Goal: Check status: Check status

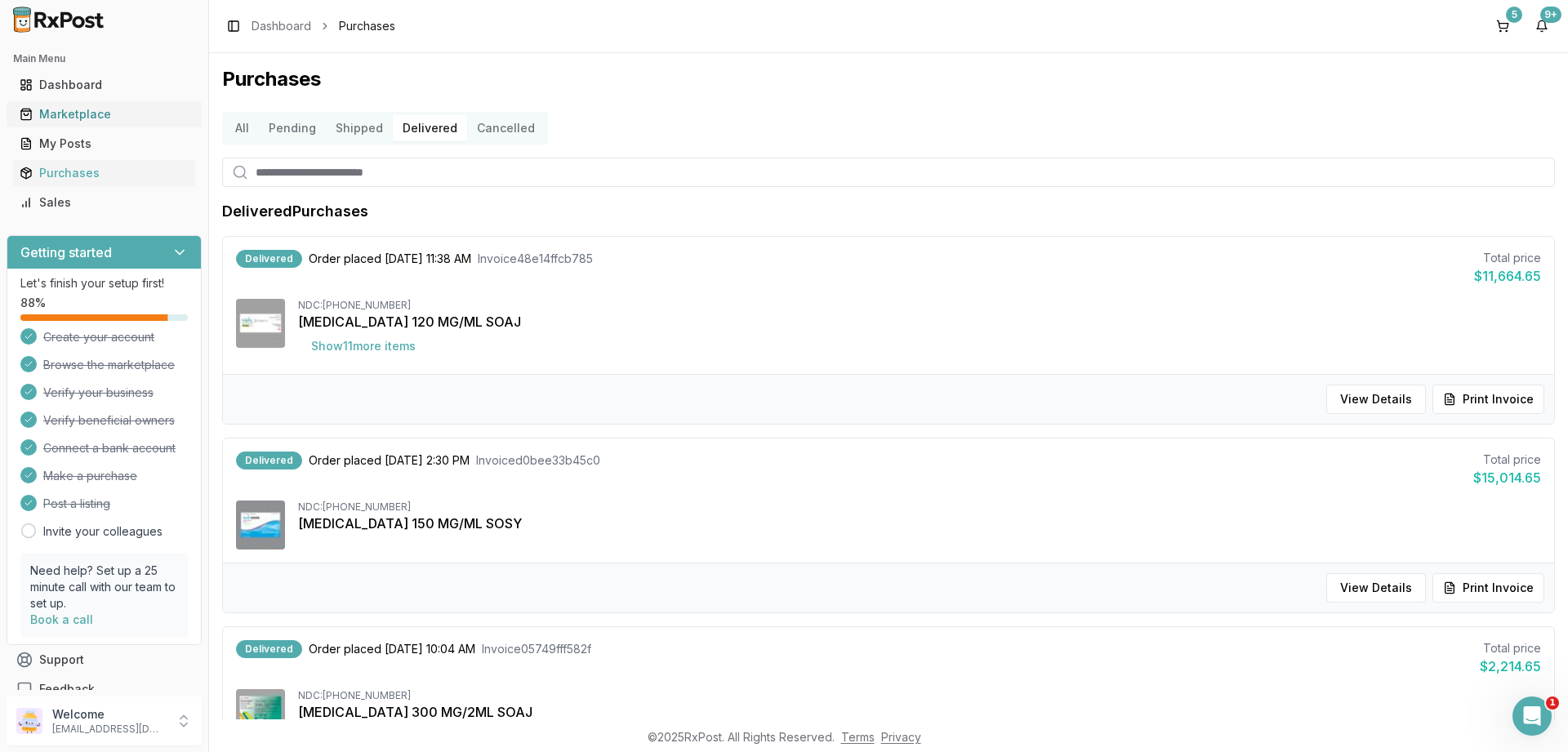
click at [66, 111] on div "Marketplace" at bounding box center [104, 113] width 170 height 16
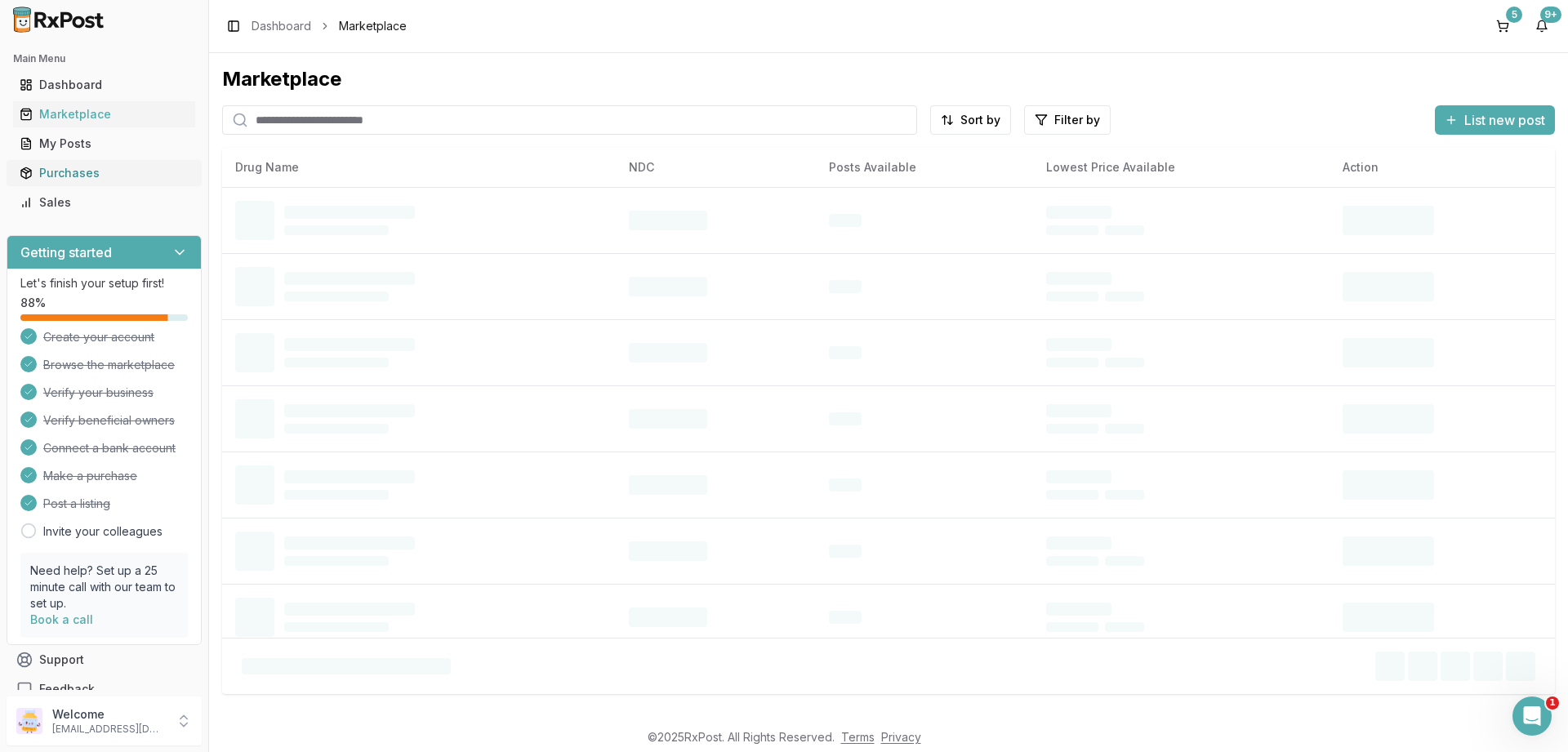
click at [58, 170] on div "Purchases" at bounding box center [104, 172] width 170 height 16
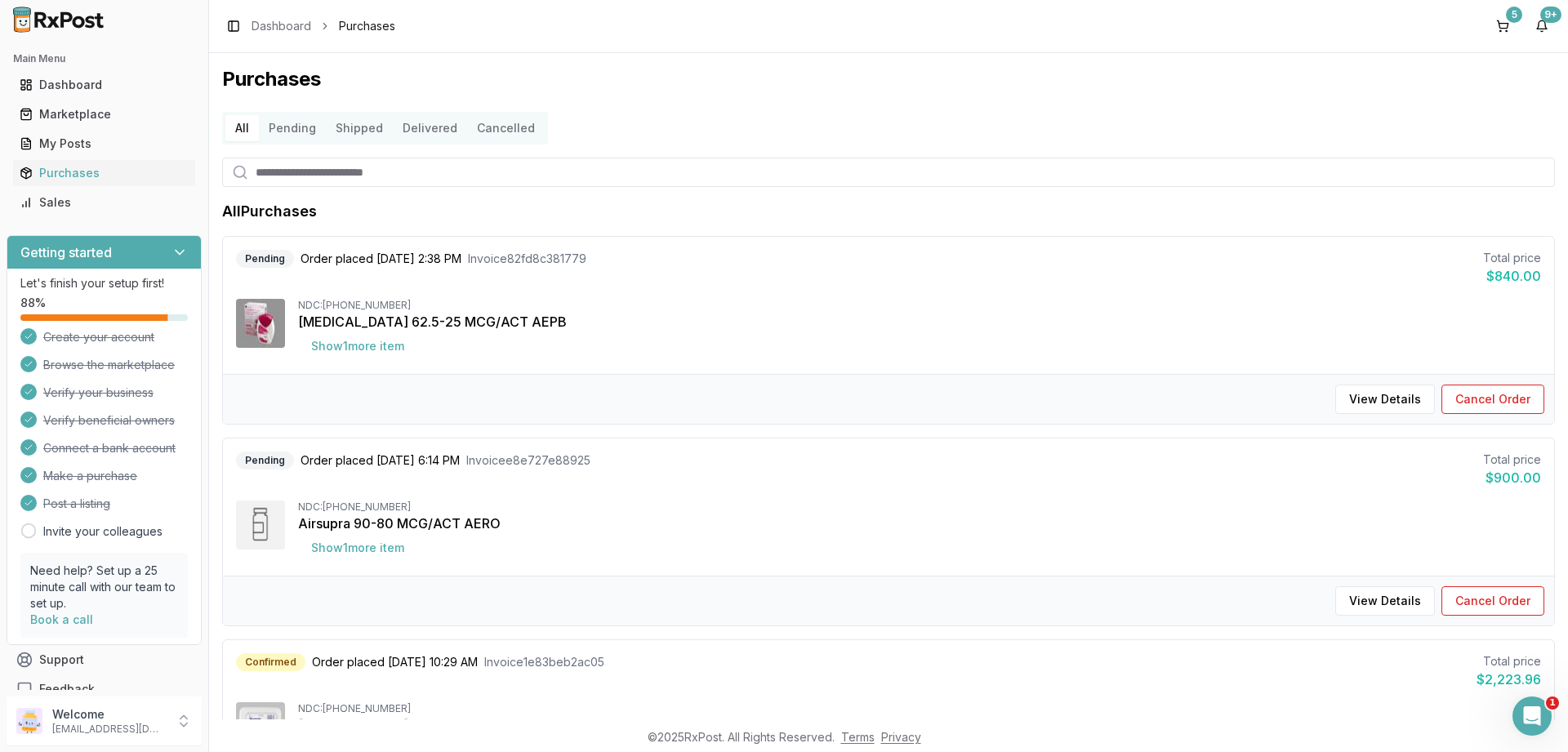
click at [421, 132] on button "Delivered" at bounding box center [429, 128] width 74 height 26
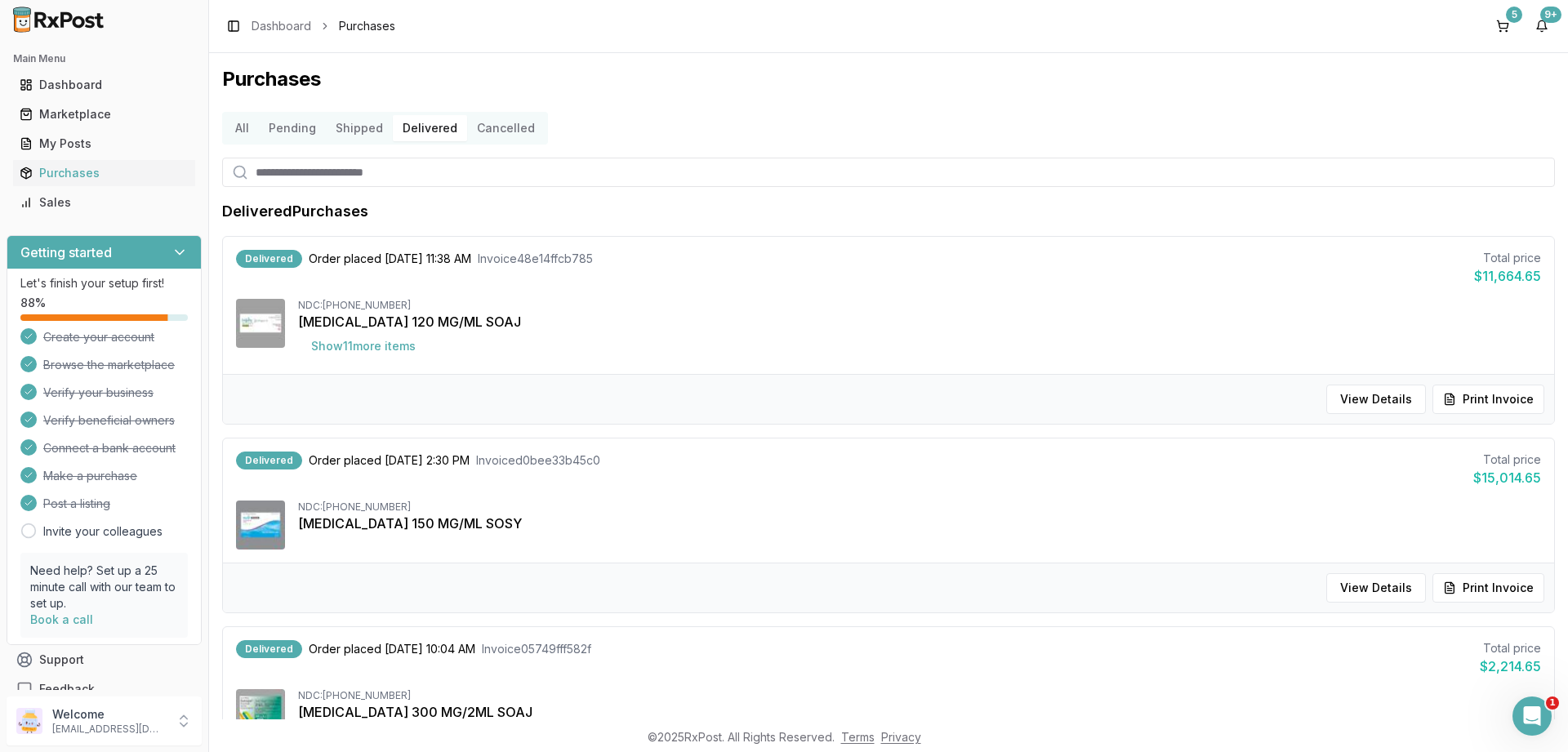
click at [353, 127] on button "Shipped" at bounding box center [360, 128] width 67 height 26
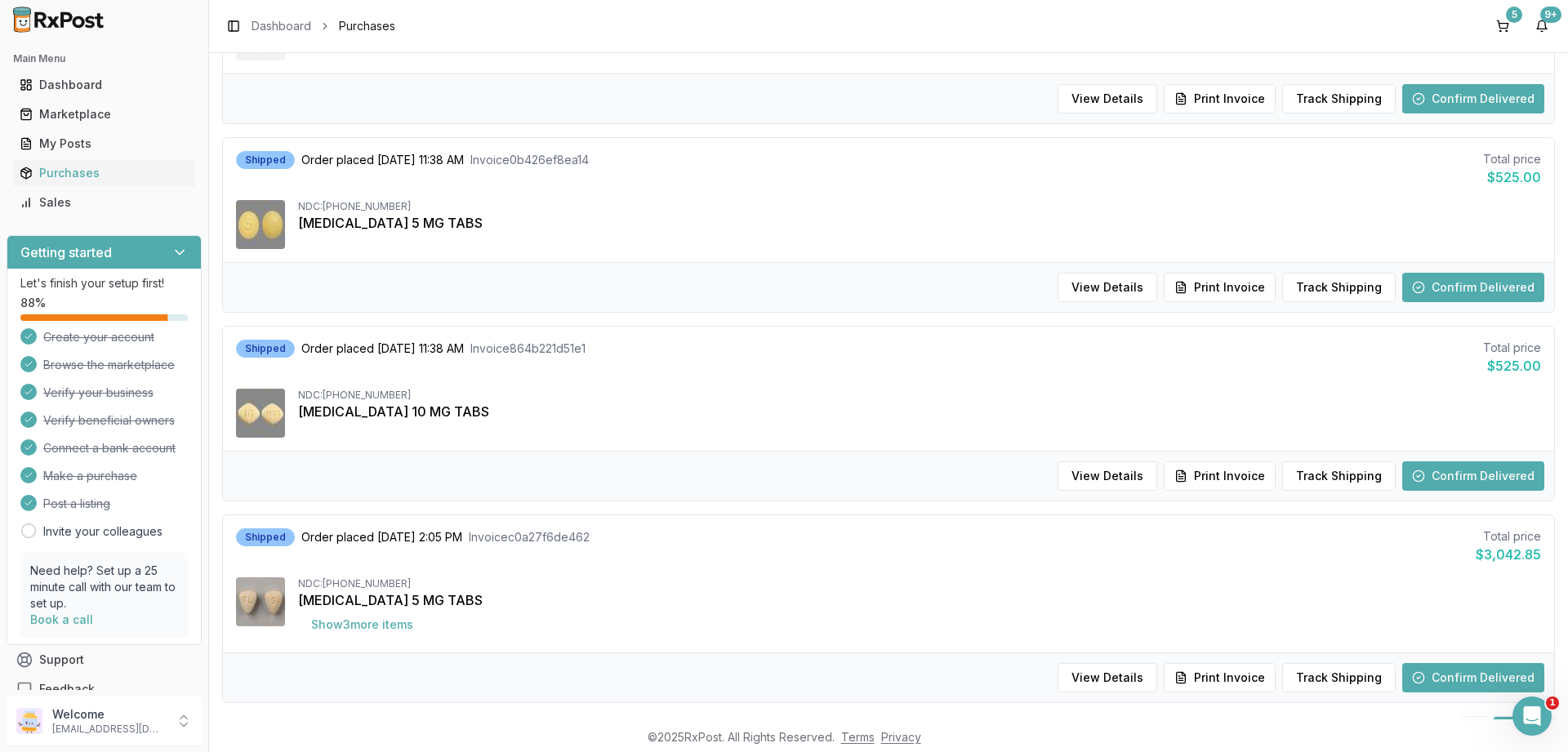
scroll to position [882, 0]
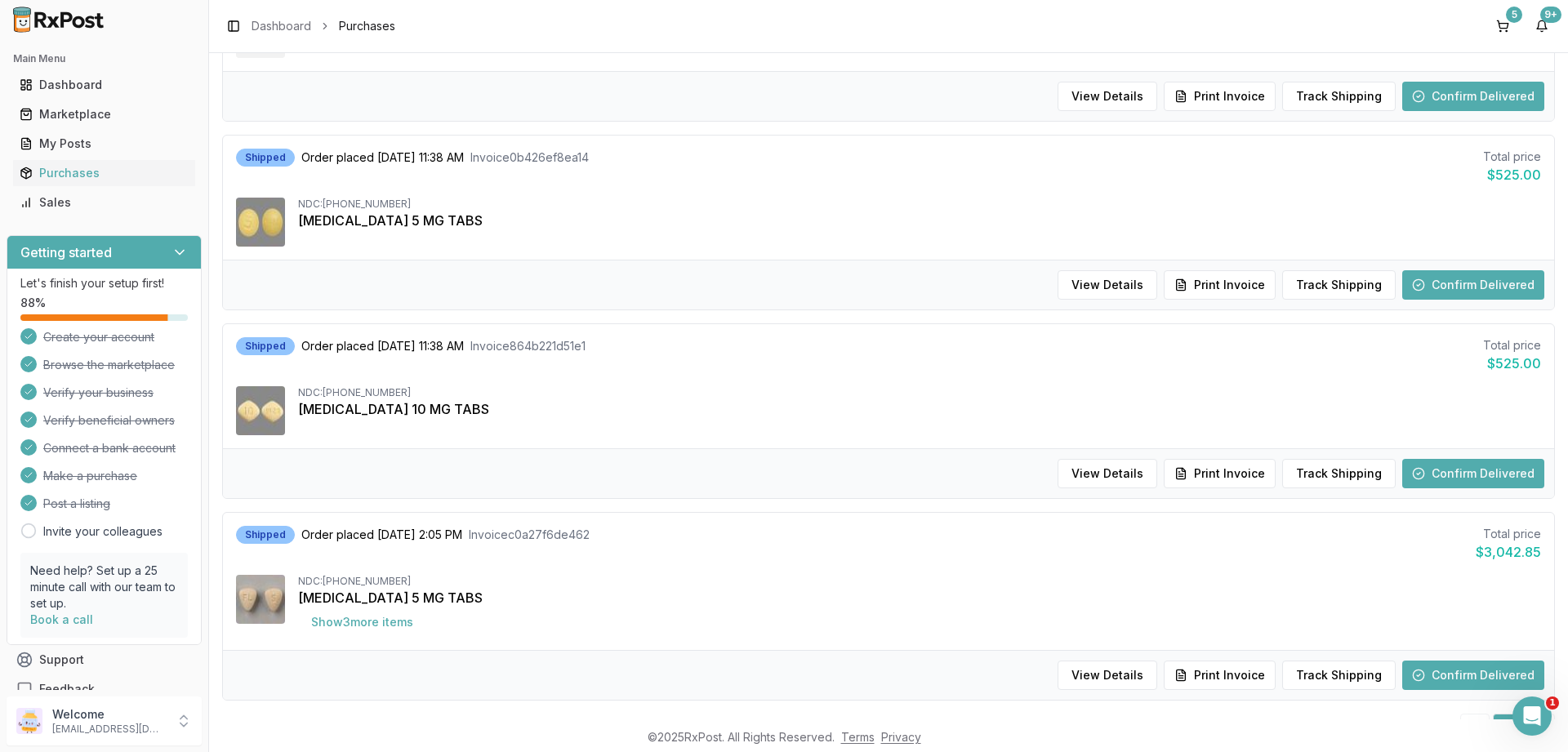
click at [1472, 464] on button "Confirm Delivered" at bounding box center [1473, 473] width 142 height 29
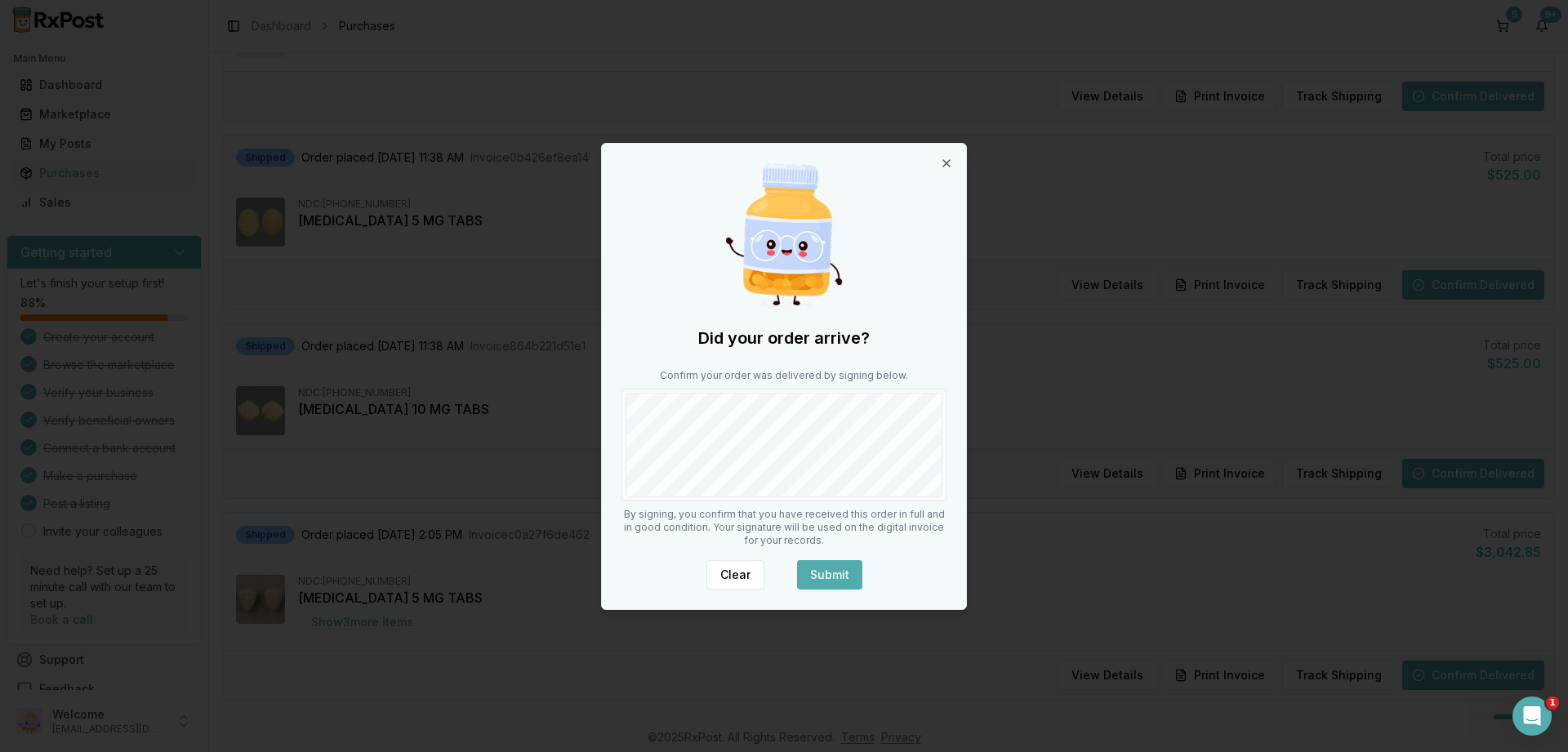
click at [829, 567] on button "Submit" at bounding box center [830, 574] width 66 height 29
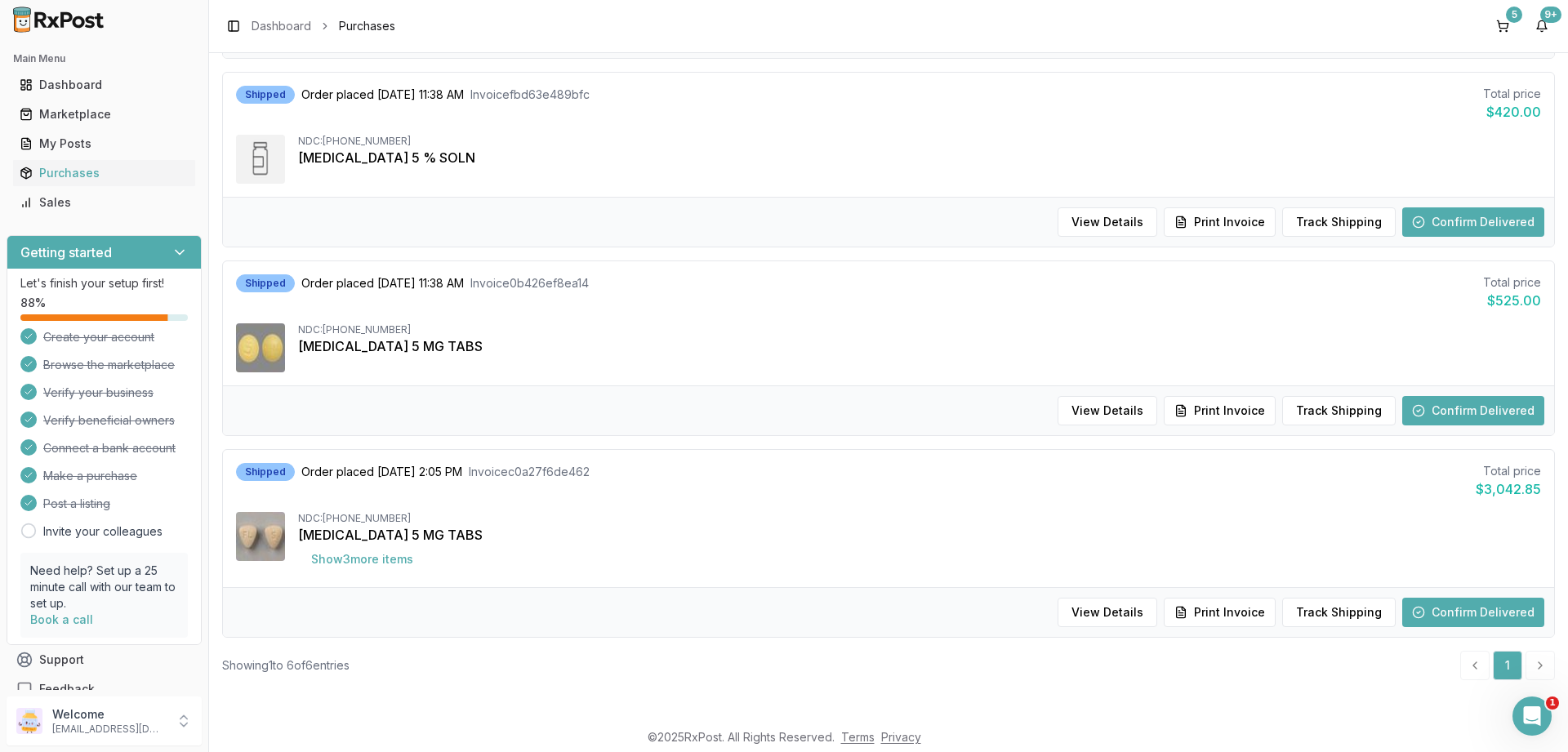
click at [1478, 399] on button "Confirm Delivered" at bounding box center [1473, 410] width 142 height 29
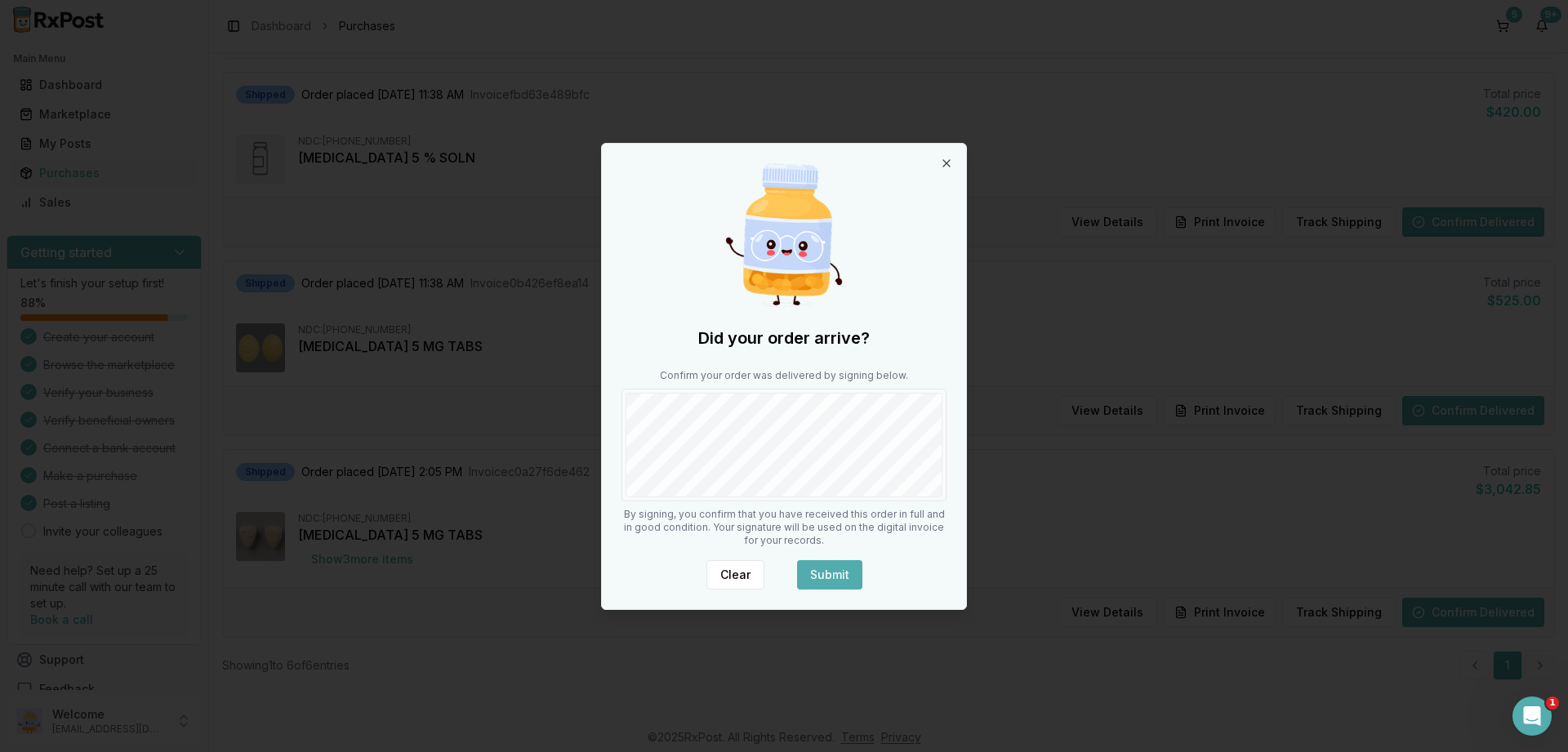
click at [821, 568] on button "Submit" at bounding box center [830, 574] width 66 height 29
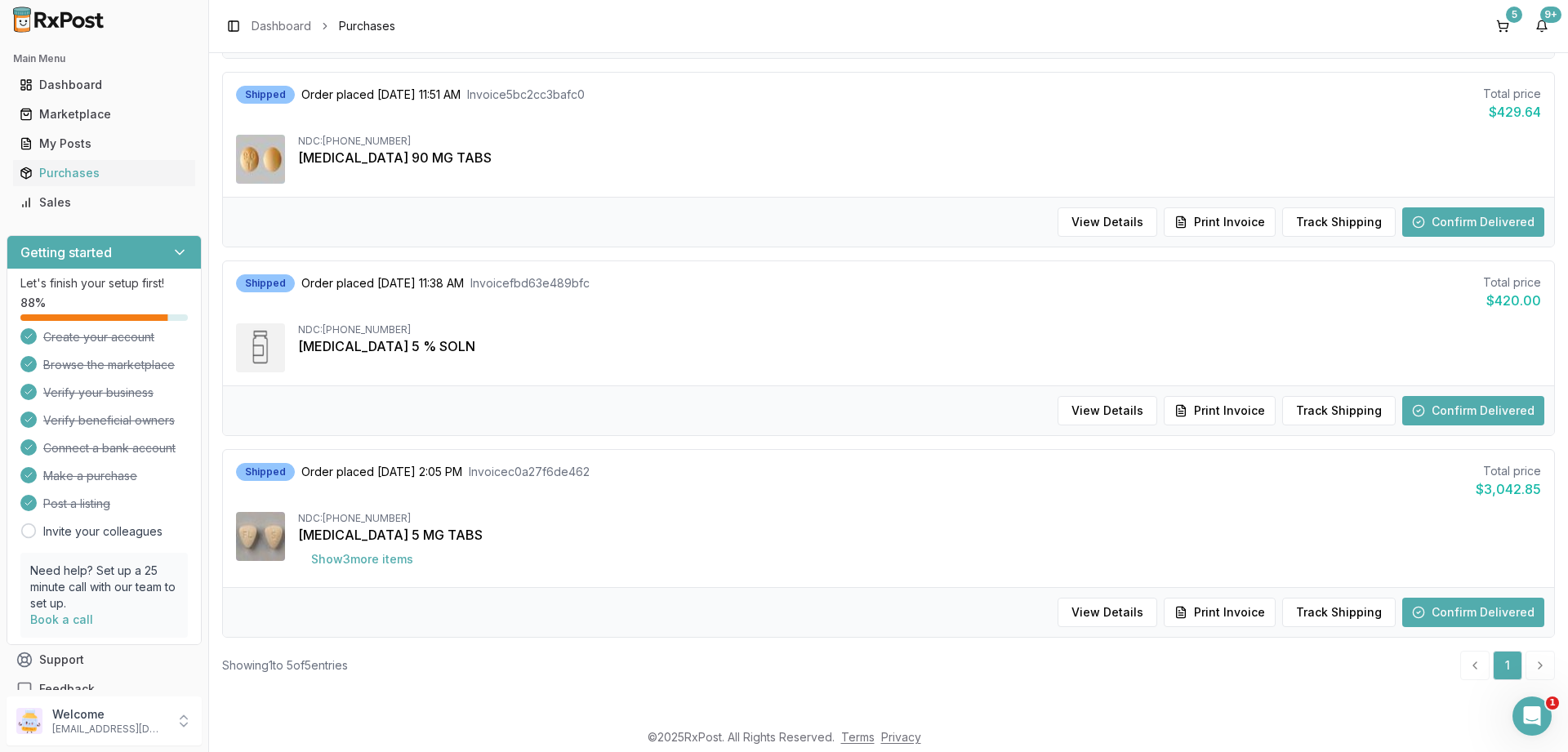
click at [1514, 418] on button "Confirm Delivered" at bounding box center [1473, 410] width 142 height 29
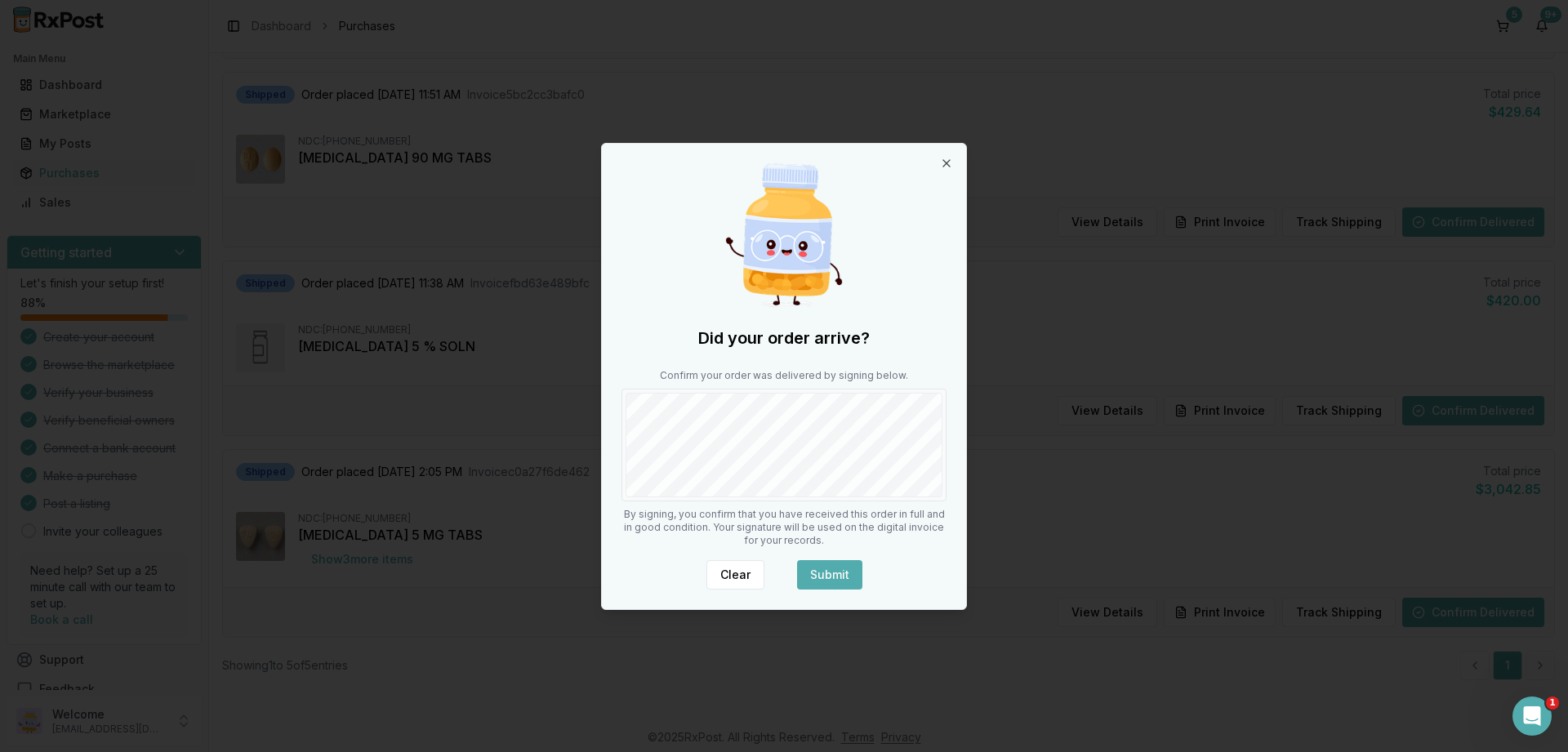
drag, startPoint x: 828, startPoint y: 573, endPoint x: 830, endPoint y: 550, distance: 23.1
click at [828, 572] on button "Submit" at bounding box center [830, 574] width 66 height 29
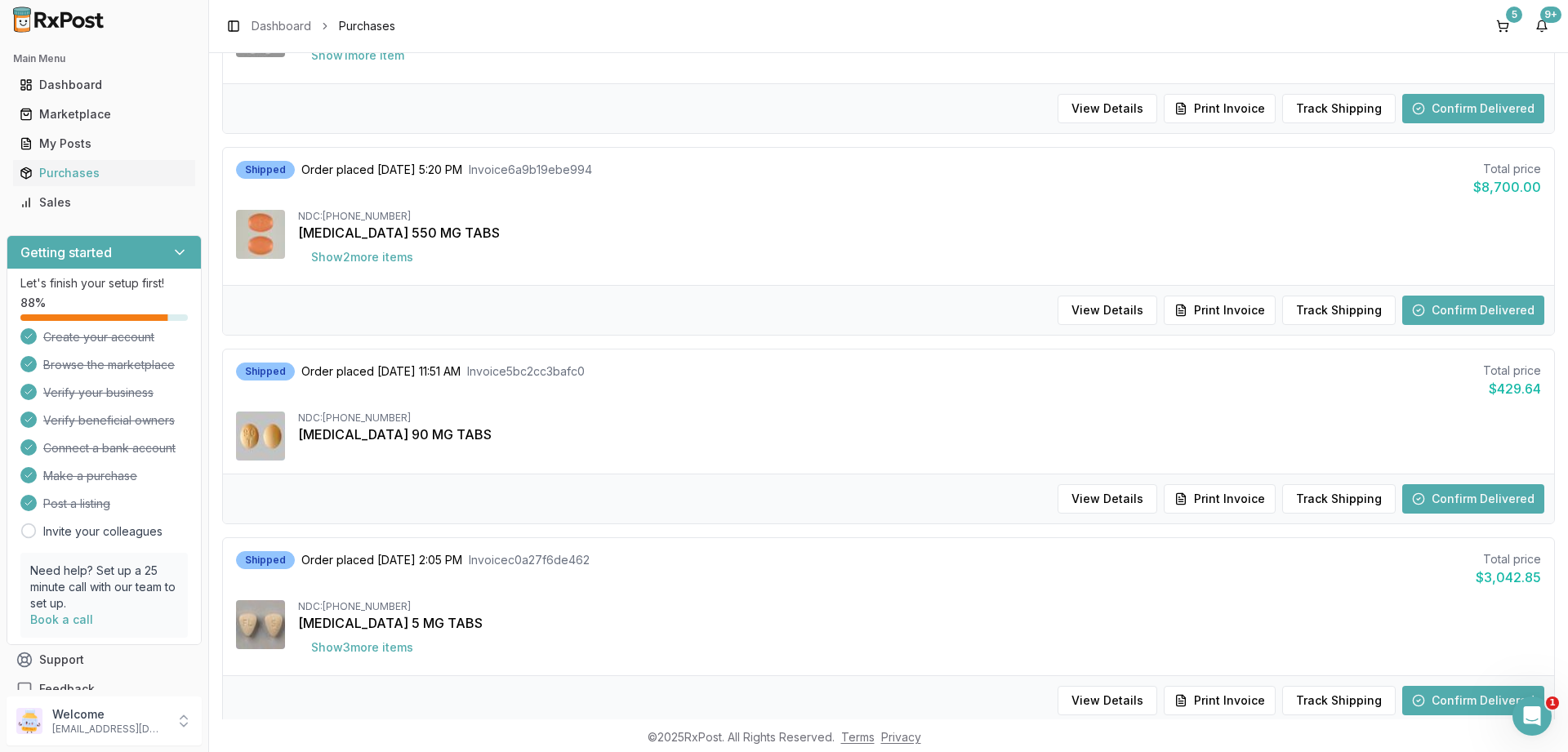
scroll to position [379, 0]
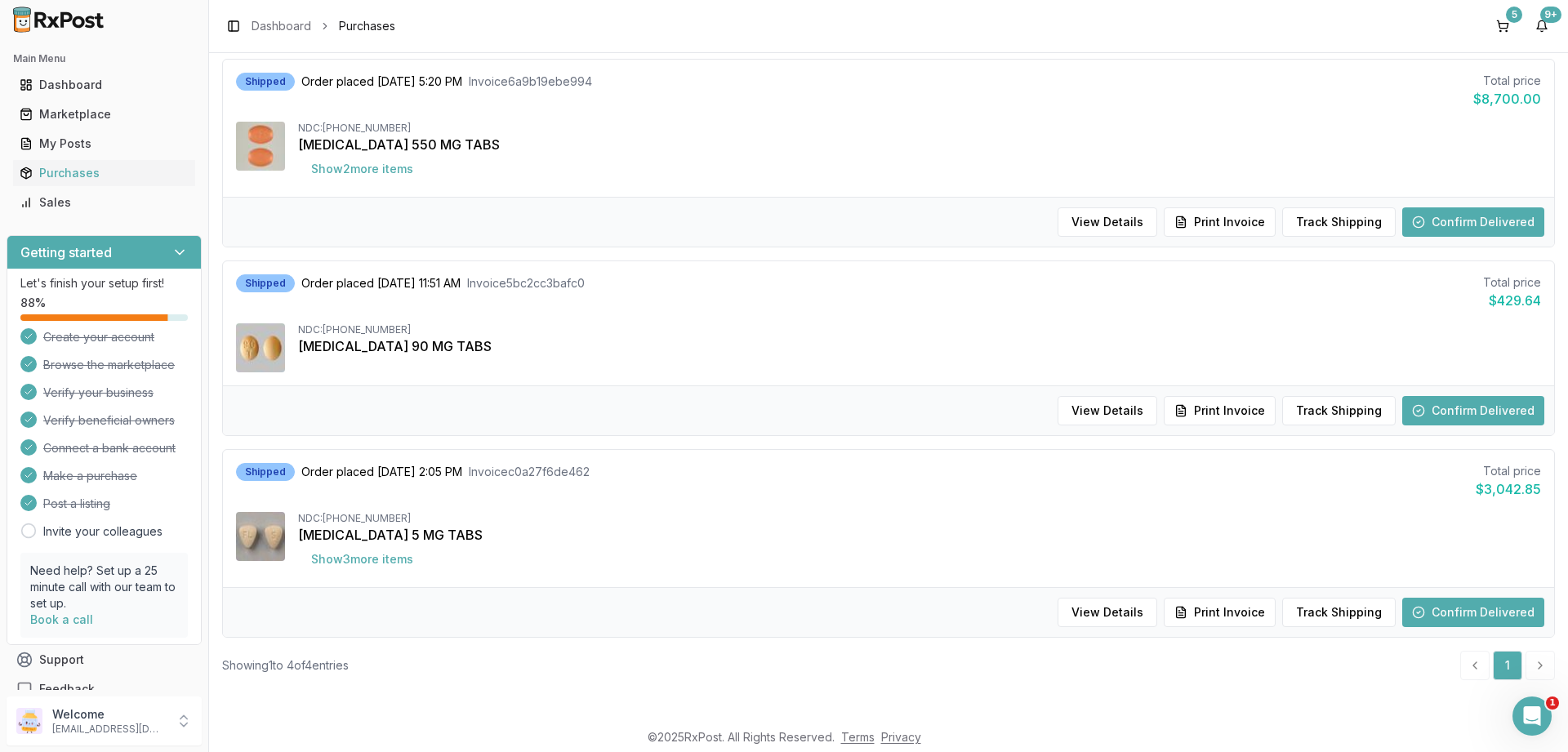
click at [1462, 600] on button "Confirm Delivered" at bounding box center [1473, 612] width 142 height 29
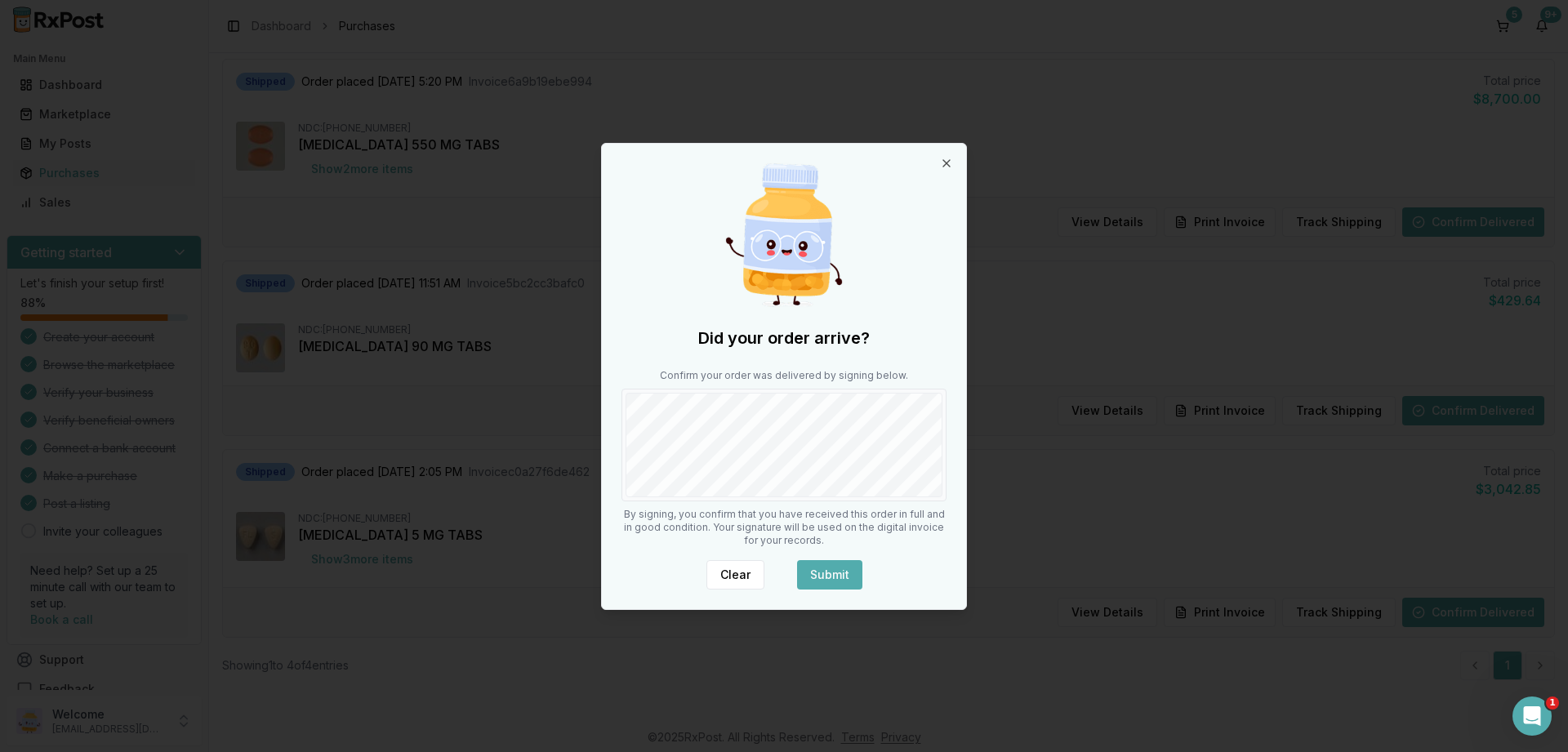
click at [829, 574] on button "Submit" at bounding box center [830, 574] width 66 height 29
